Goal: Task Accomplishment & Management: Manage account settings

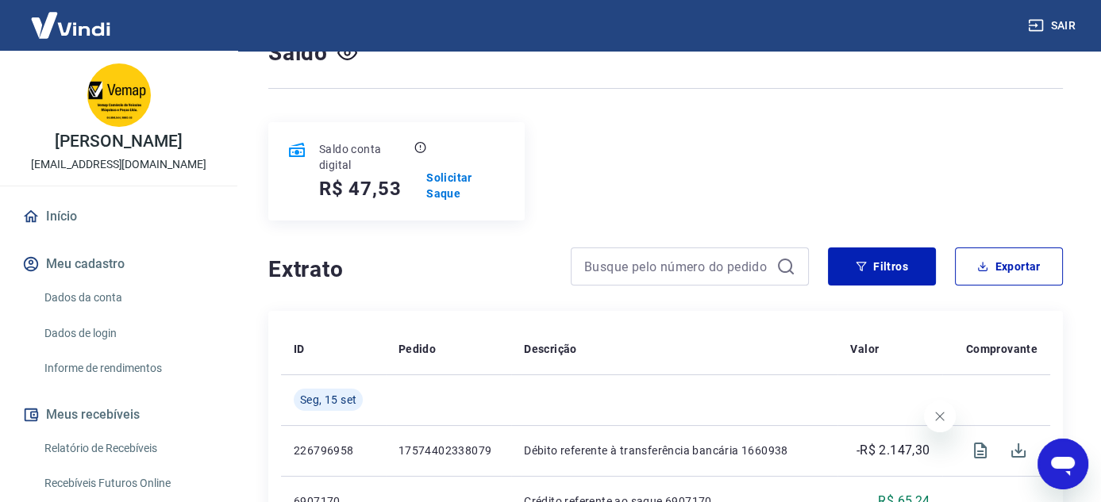
scroll to position [317, 0]
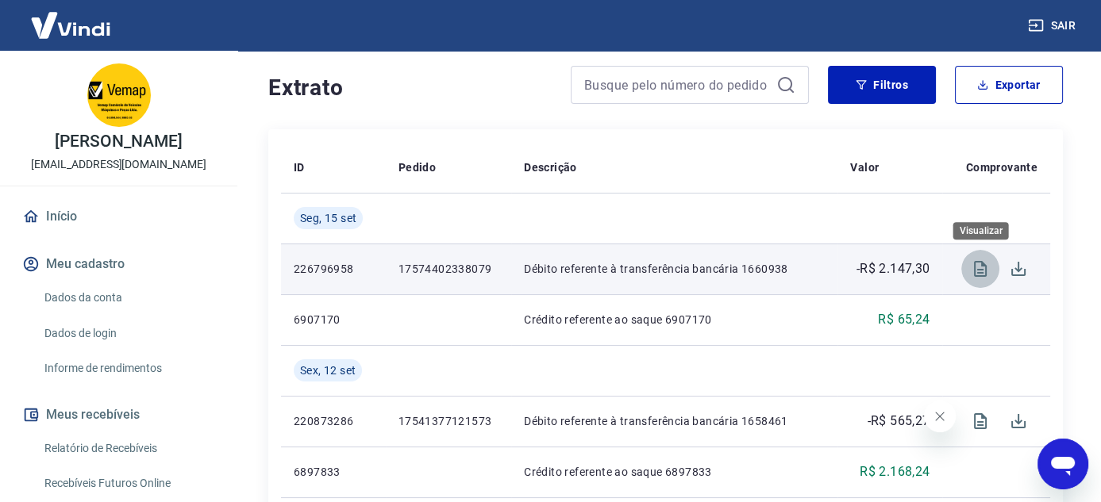
click at [977, 266] on icon "Visualizar" at bounding box center [979, 268] width 19 height 19
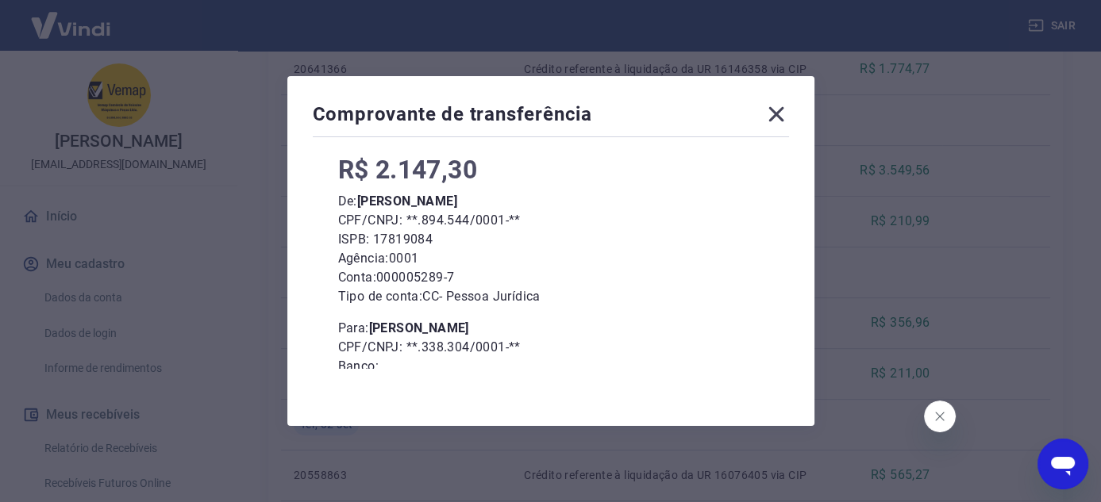
scroll to position [0, 0]
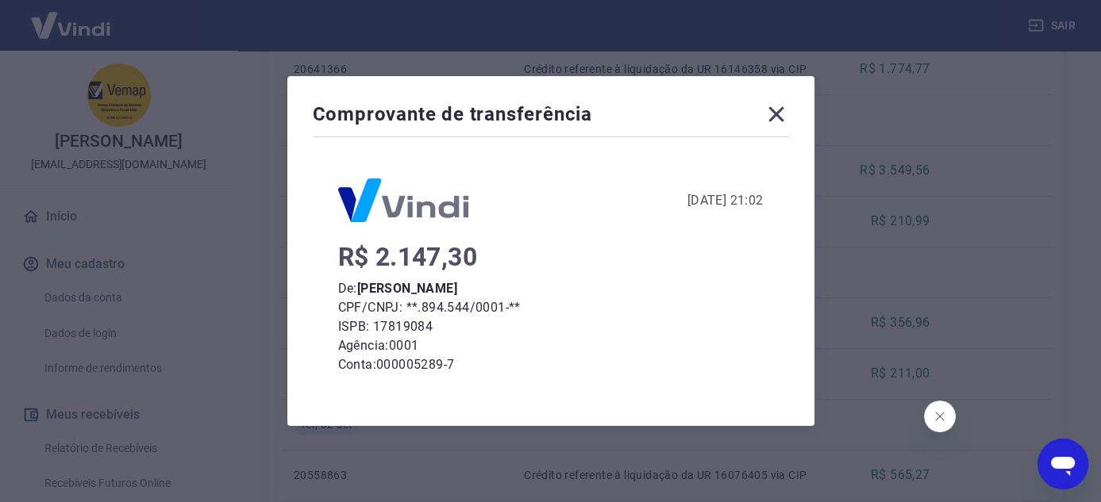
click at [780, 112] on icon at bounding box center [775, 114] width 15 height 15
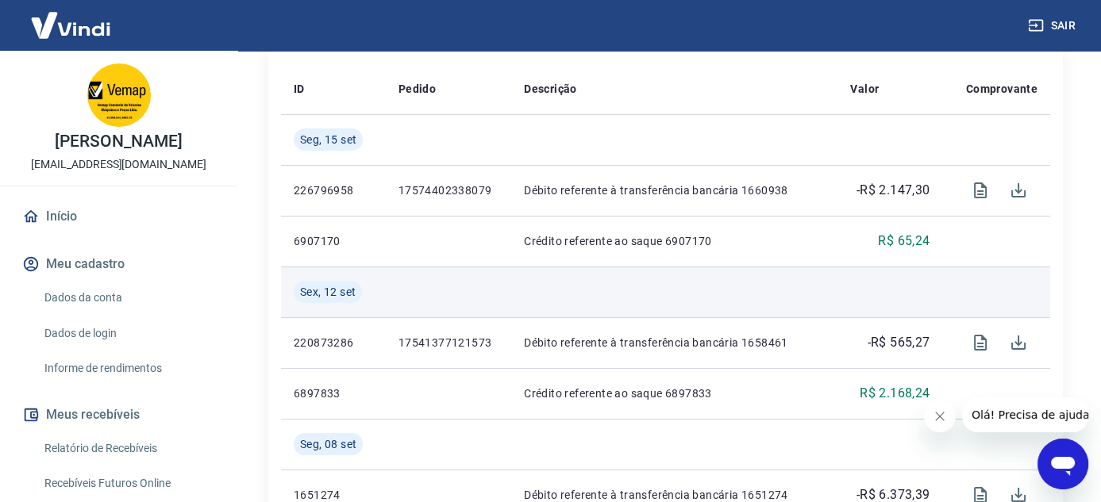
scroll to position [397, 0]
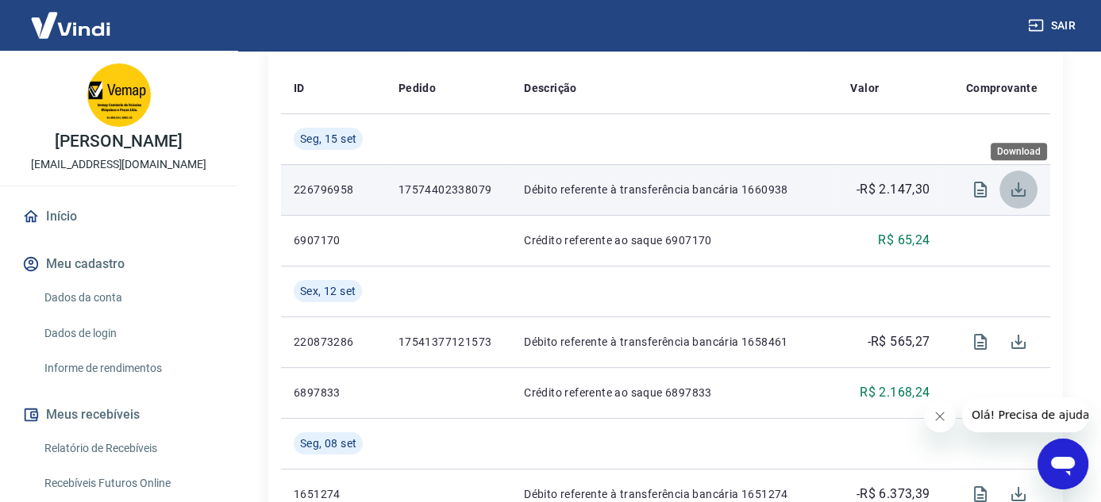
click at [1023, 194] on icon "Download" at bounding box center [1018, 189] width 19 height 19
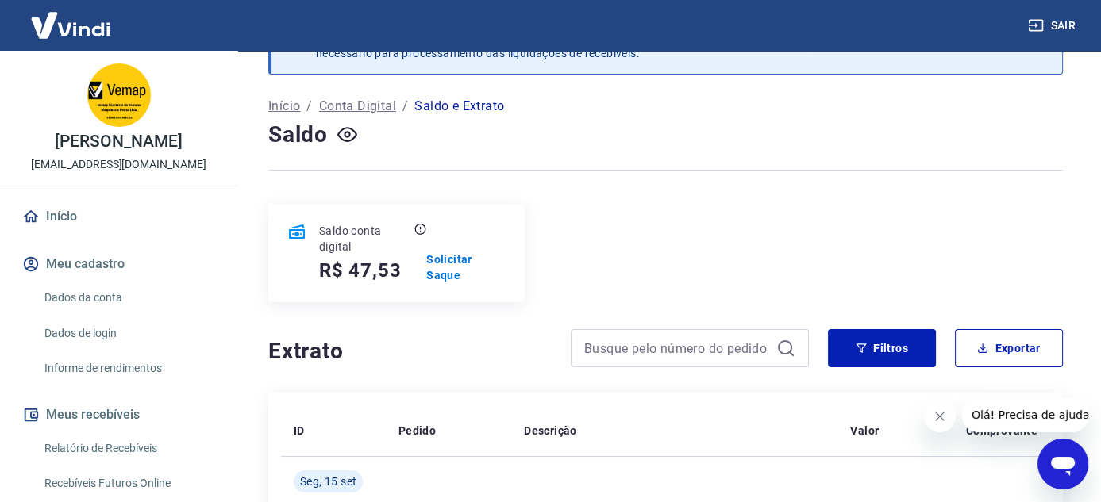
scroll to position [0, 0]
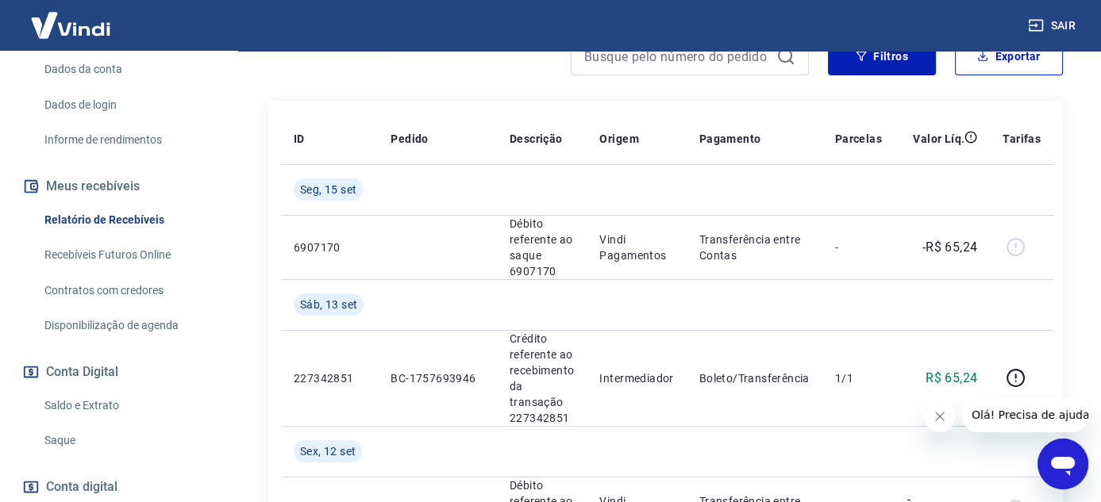
scroll to position [317, 0]
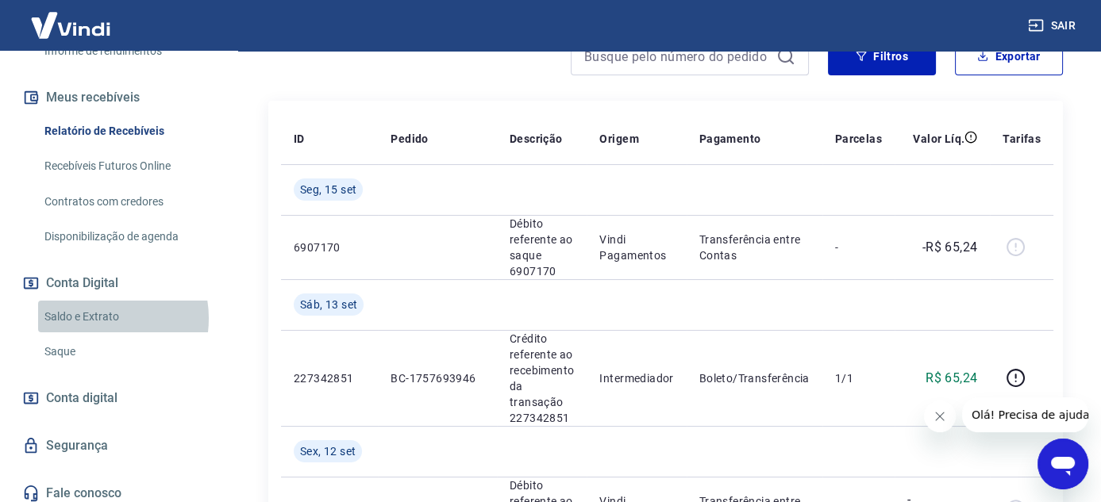
click at [98, 333] on link "Saldo e Extrato" at bounding box center [128, 317] width 180 height 33
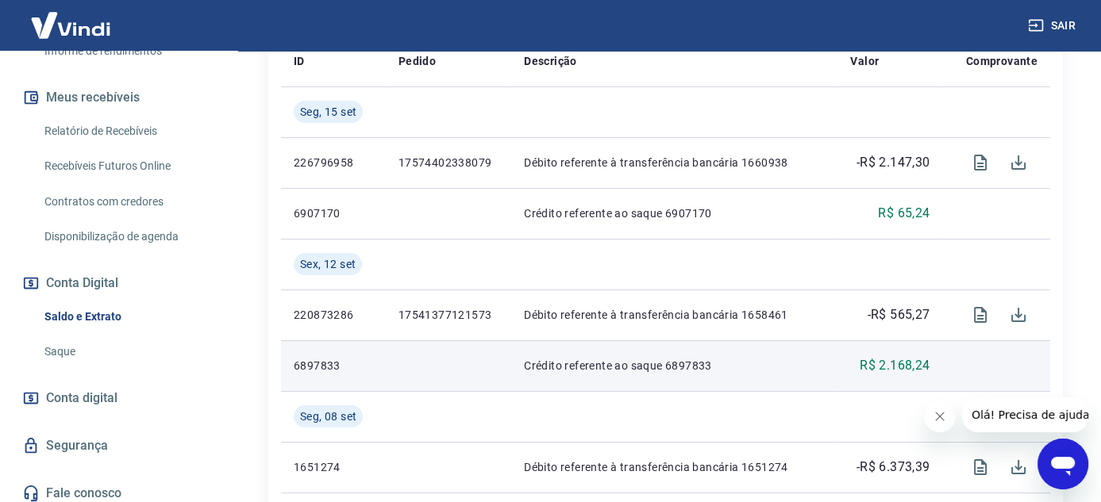
scroll to position [397, 0]
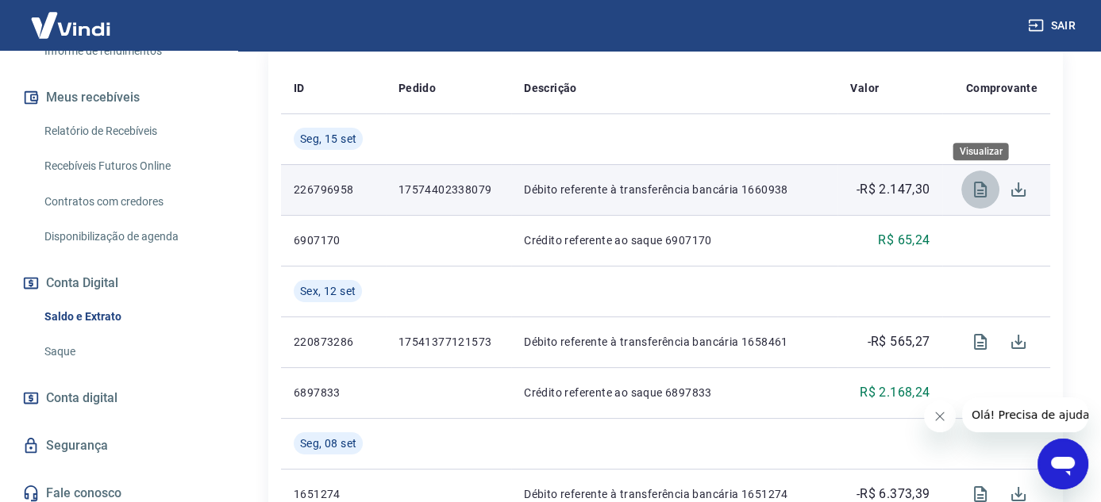
click at [981, 194] on icon "Visualizar" at bounding box center [980, 190] width 13 height 16
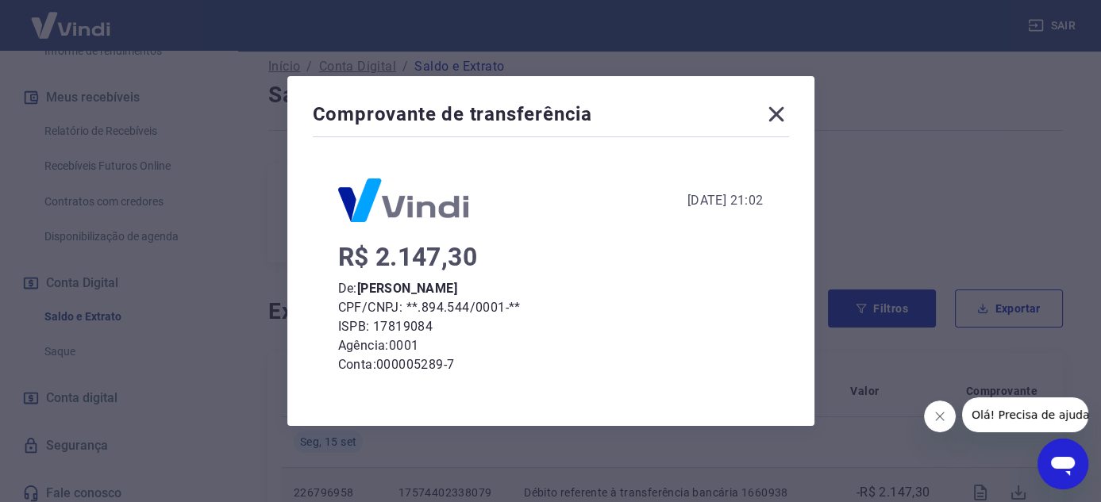
scroll to position [79, 0]
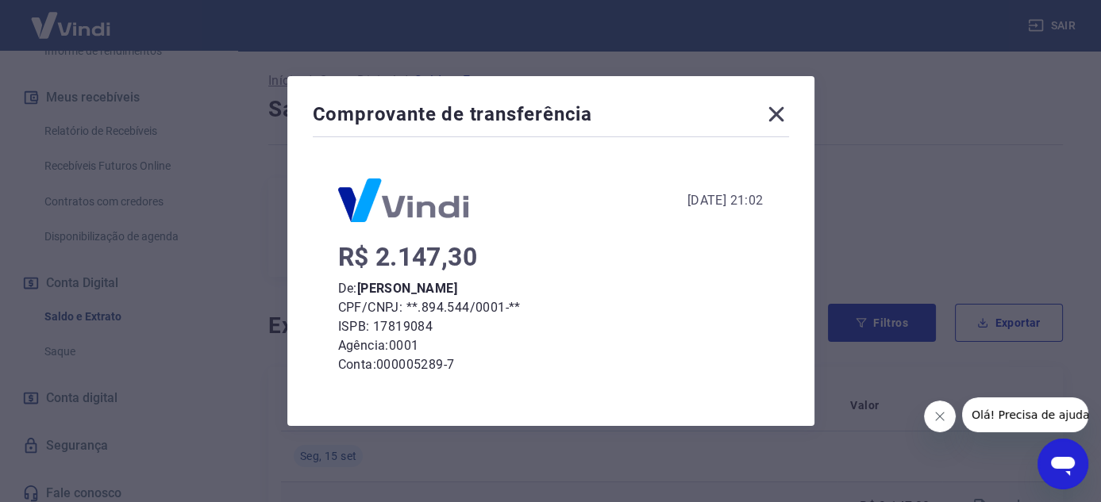
click at [786, 113] on icon at bounding box center [775, 114] width 25 height 25
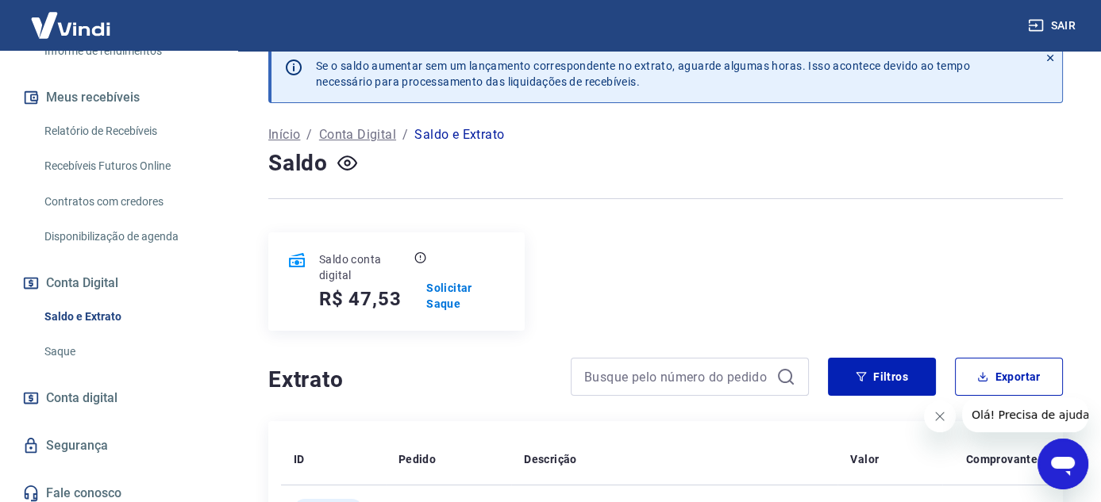
scroll to position [0, 0]
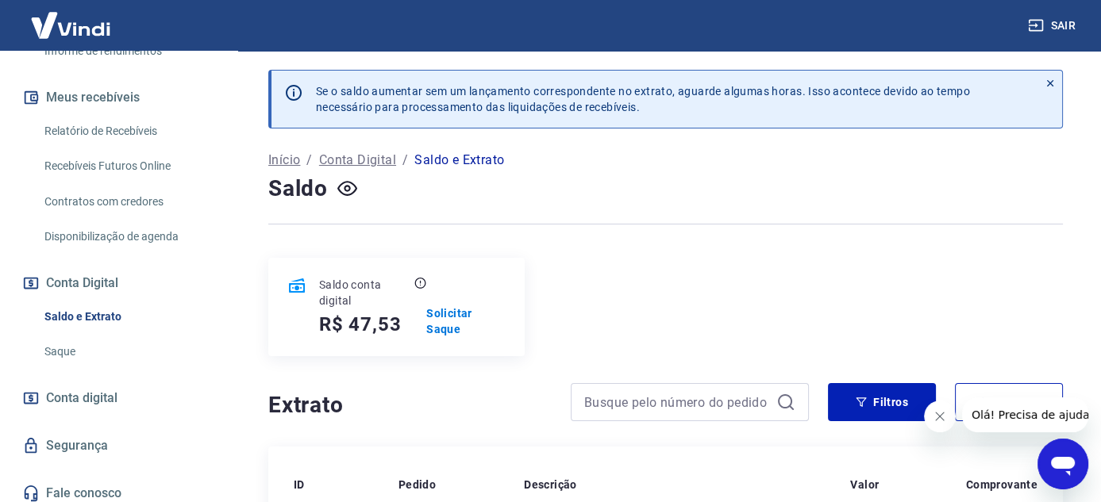
click at [1051, 78] on icon at bounding box center [1049, 83] width 11 height 11
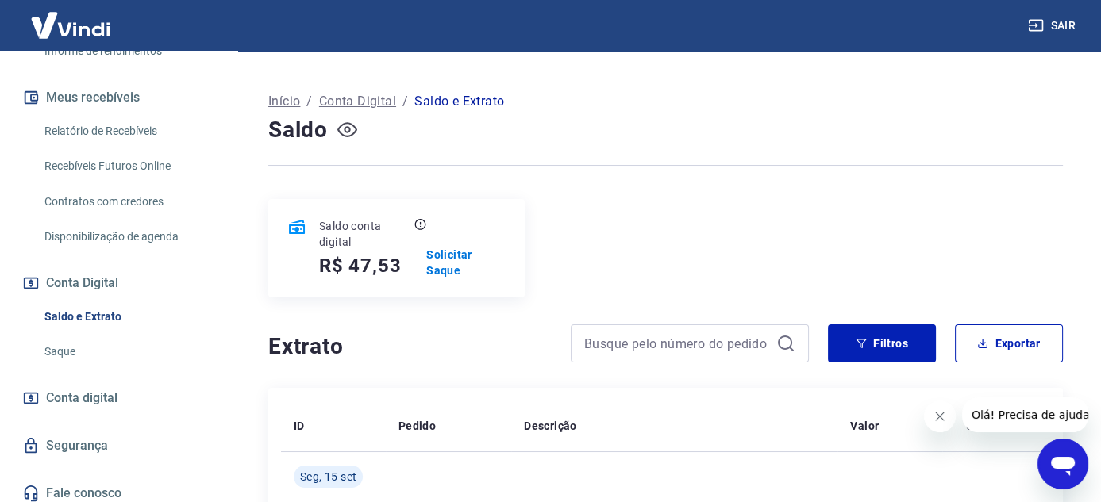
click at [344, 129] on icon "button" at bounding box center [347, 130] width 6 height 6
click at [344, 129] on icon "button" at bounding box center [347, 129] width 20 height 15
click at [851, 98] on div "Início / Conta Digital / Saldo e Extrato" at bounding box center [665, 101] width 794 height 25
